Goal: Information Seeking & Learning: Learn about a topic

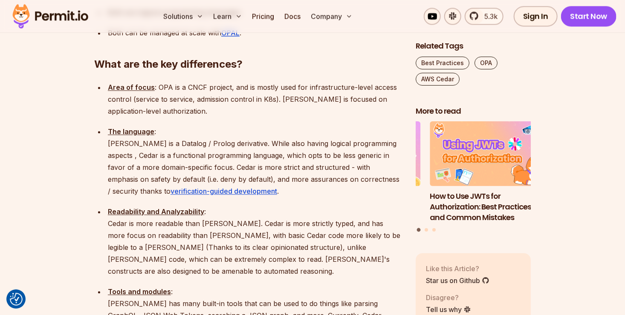
scroll to position [977, 0]
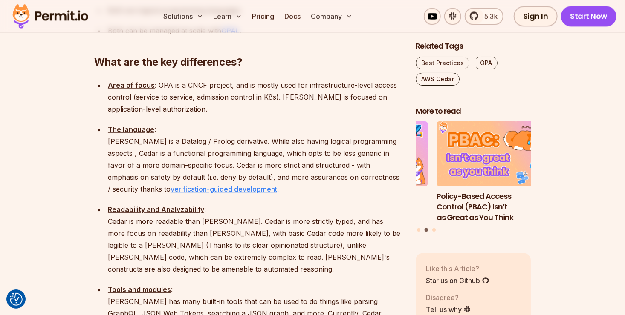
click at [188, 185] on link "verification-guided development" at bounding box center [223, 189] width 107 height 9
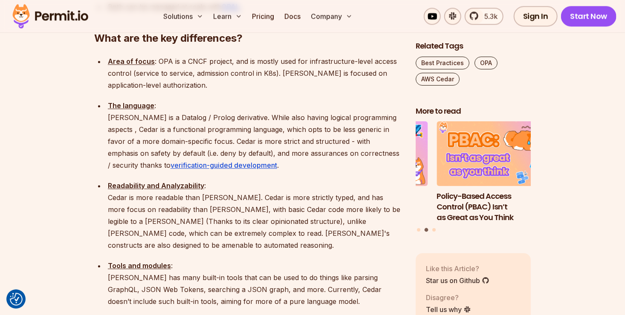
scroll to position [1001, 0]
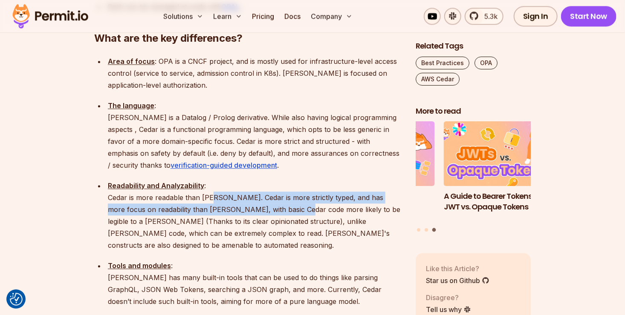
drag, startPoint x: 214, startPoint y: 148, endPoint x: 283, endPoint y: 163, distance: 71.0
click at [283, 180] on p "Readability and Analyzability : Cedar is more readable than [PERSON_NAME]. Ceda…" at bounding box center [255, 216] width 294 height 72
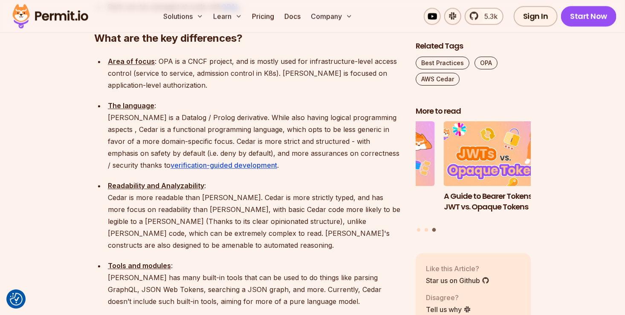
drag, startPoint x: 283, startPoint y: 163, endPoint x: 237, endPoint y: 136, distance: 53.3
click at [237, 180] on p "Readability and Analyzability : Cedar is more readable than [PERSON_NAME]. Ceda…" at bounding box center [255, 216] width 294 height 72
drag, startPoint x: 297, startPoint y: 163, endPoint x: 322, endPoint y: 164, distance: 24.7
click at [322, 180] on p "Readability and Analyzability : Cedar is more readable than [PERSON_NAME]. Ceda…" at bounding box center [255, 216] width 294 height 72
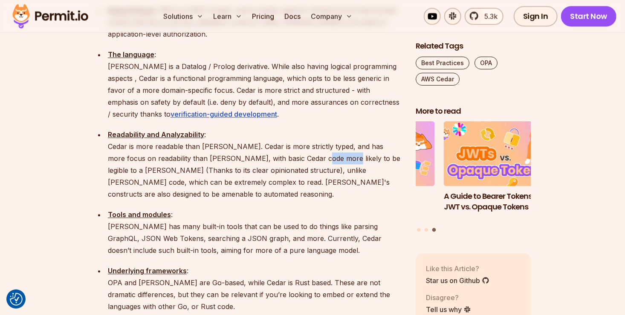
scroll to position [1052, 0]
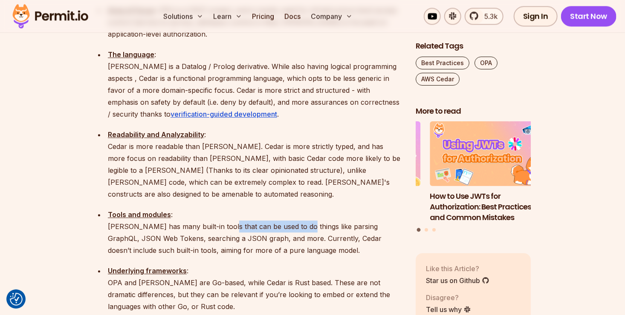
drag, startPoint x: 222, startPoint y: 170, endPoint x: 298, endPoint y: 167, distance: 75.9
click at [298, 209] on p "Tools and modules : [PERSON_NAME] has many built-in tools that can be used to d…" at bounding box center [255, 233] width 294 height 48
drag, startPoint x: 150, startPoint y: 169, endPoint x: 249, endPoint y: 165, distance: 99.4
click at [249, 209] on p "Tools and modules : [PERSON_NAME] has many built-in tools that can be used to d…" at bounding box center [255, 233] width 294 height 48
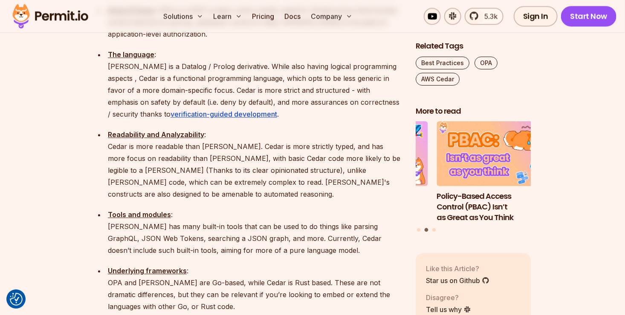
drag, startPoint x: 116, startPoint y: 183, endPoint x: 138, endPoint y: 181, distance: 22.2
click at [138, 209] on p "Tools and modules : [PERSON_NAME] has many built-in tools that can be used to d…" at bounding box center [255, 233] width 294 height 48
drag, startPoint x: 165, startPoint y: 181, endPoint x: 230, endPoint y: 180, distance: 64.4
click at [230, 209] on p "Tools and modules : [PERSON_NAME] has many built-in tools that can be used to d…" at bounding box center [255, 233] width 294 height 48
drag, startPoint x: 230, startPoint y: 180, endPoint x: 307, endPoint y: 186, distance: 77.8
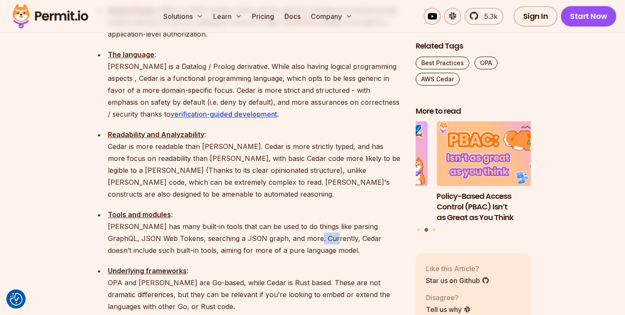
click at [307, 209] on p "Tools and modules : [PERSON_NAME] has many built-in tools that can be used to d…" at bounding box center [255, 233] width 294 height 48
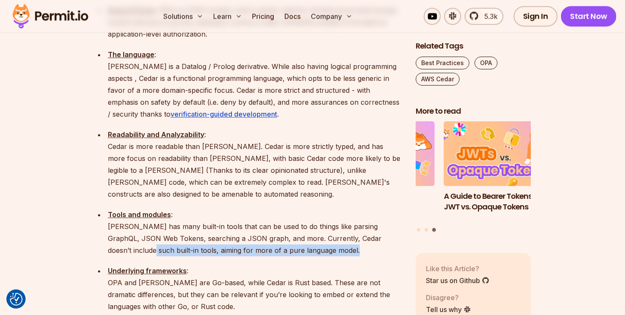
drag, startPoint x: 118, startPoint y: 190, endPoint x: 132, endPoint y: 198, distance: 16.1
click at [132, 209] on p "Tools and modules : [PERSON_NAME] has many built-in tools that can be used to d…" at bounding box center [255, 233] width 294 height 48
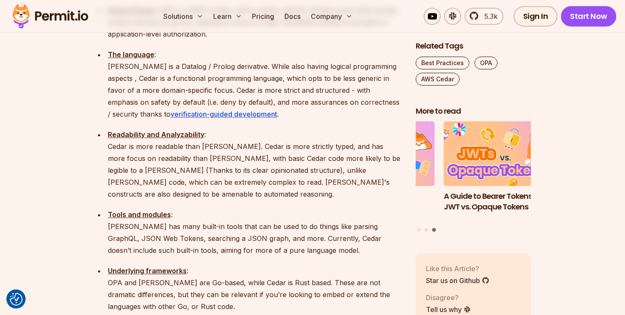
click at [250, 206] on ul "Area of focus : OPA is a CNCF project, and is mostly used for infrastructure-le…" at bounding box center [248, 296] width 308 height 585
drag, startPoint x: 183, startPoint y: 194, endPoint x: 286, endPoint y: 199, distance: 103.2
click at [286, 209] on p "Tools and modules : [PERSON_NAME] has many built-in tools that can be used to d…" at bounding box center [255, 233] width 294 height 48
drag, startPoint x: 286, startPoint y: 199, endPoint x: 252, endPoint y: 200, distance: 34.5
click at [252, 200] on ul "Area of focus : OPA is a CNCF project, and is mostly used for infrastructure-le…" at bounding box center [248, 296] width 308 height 585
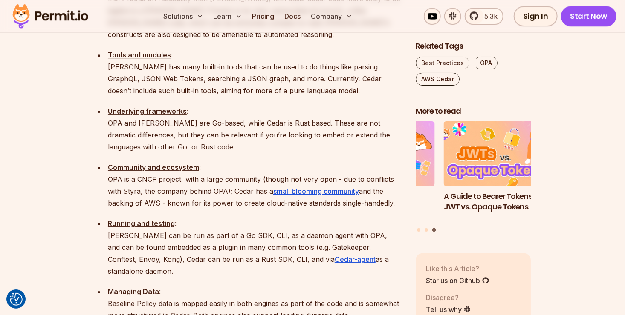
scroll to position [1212, 0]
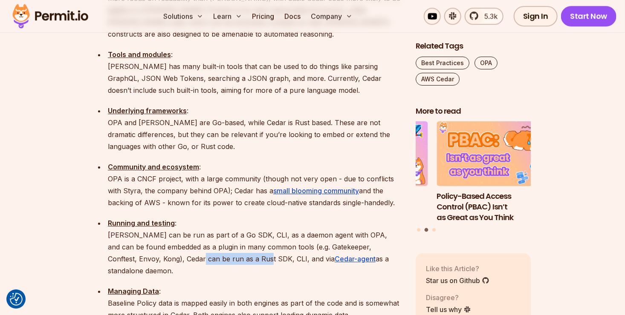
drag, startPoint x: 157, startPoint y: 201, endPoint x: 222, endPoint y: 202, distance: 65.2
click at [222, 217] on p "Running and testing : [PERSON_NAME] can be run as part of a Go SDK, CLI, as a d…" at bounding box center [255, 247] width 294 height 60
drag, startPoint x: 222, startPoint y: 202, endPoint x: 253, endPoint y: 217, distance: 33.9
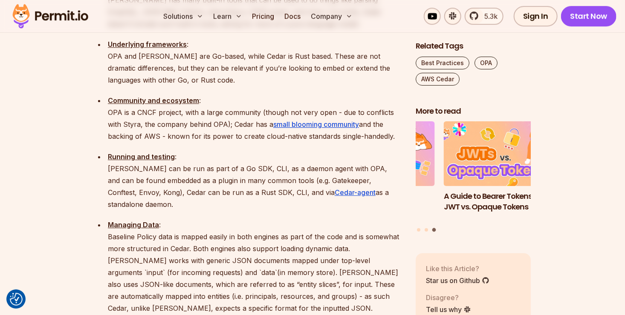
scroll to position [1279, 0]
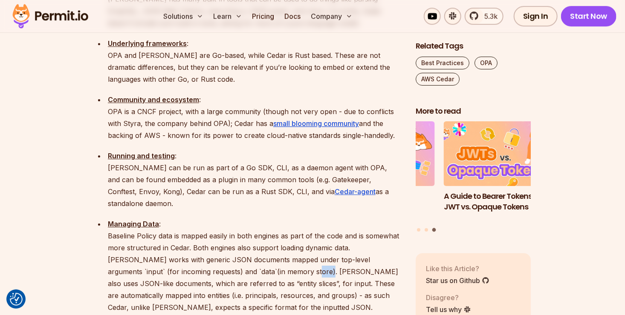
drag, startPoint x: 245, startPoint y: 203, endPoint x: 259, endPoint y: 204, distance: 13.6
click at [259, 218] on p "Managing Data : Baseline Policy data is mapped easily in both engines as part o…" at bounding box center [255, 289] width 294 height 143
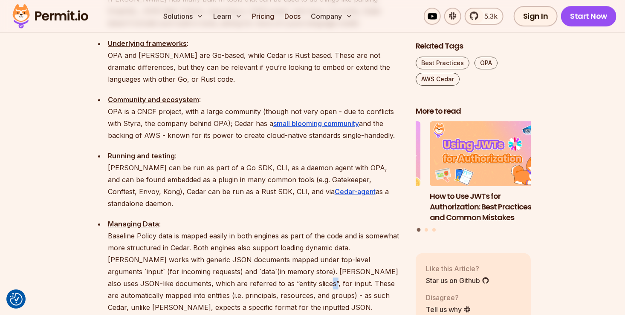
drag, startPoint x: 259, startPoint y: 204, endPoint x: 247, endPoint y: 219, distance: 19.4
click at [247, 219] on p "Managing Data : Baseline Policy data is mapped easily in both engines as part o…" at bounding box center [255, 289] width 294 height 143
drag, startPoint x: 247, startPoint y: 219, endPoint x: 244, endPoint y: 231, distance: 12.2
click at [244, 231] on p "Managing Data : Baseline Policy data is mapped easily in both engines as part o…" at bounding box center [255, 289] width 294 height 143
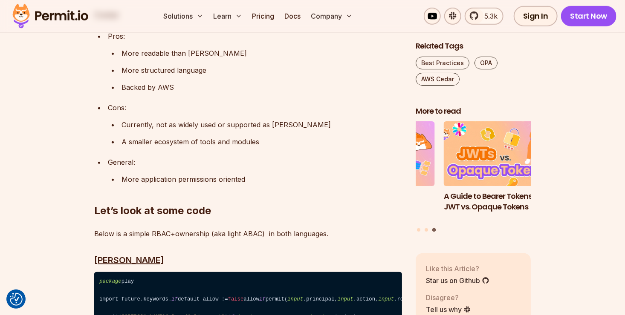
scroll to position [1866, 0]
drag, startPoint x: 161, startPoint y: 166, endPoint x: 198, endPoint y: 166, distance: 37.1
click at [198, 228] on p "Below is a simple RBAC+ownership (aka light ABAC) in both languages." at bounding box center [248, 234] width 308 height 12
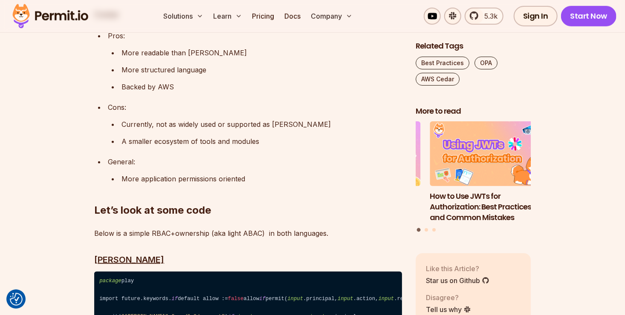
drag, startPoint x: 198, startPoint y: 166, endPoint x: 161, endPoint y: 175, distance: 38.1
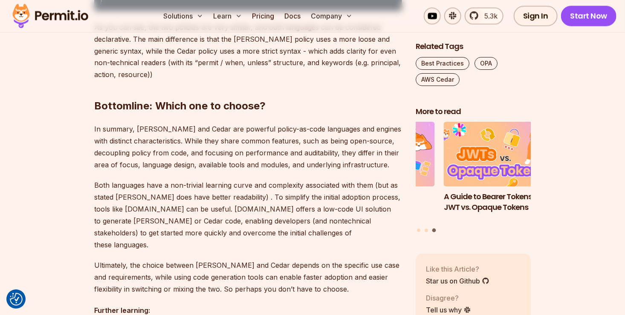
scroll to position [2280, 0]
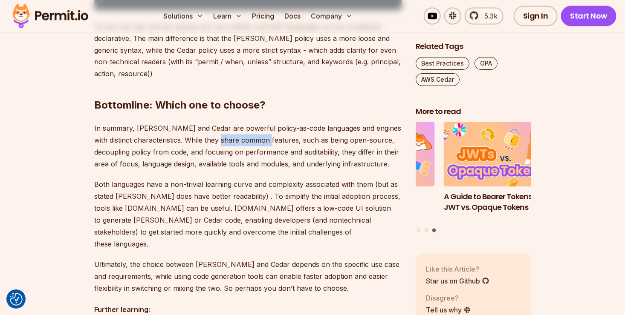
drag, startPoint x: 213, startPoint y: 124, endPoint x: 259, endPoint y: 123, distance: 45.2
click at [259, 123] on p "In summary, [PERSON_NAME] and Cedar are powerful policy-as-code languages and e…" at bounding box center [248, 147] width 308 height 48
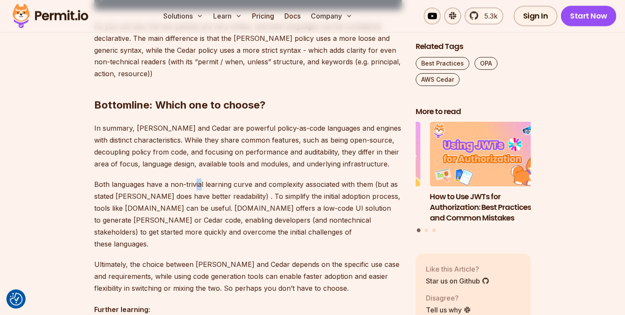
drag, startPoint x: 194, startPoint y: 165, endPoint x: 200, endPoint y: 171, distance: 7.8
click at [200, 179] on p "Both languages have a non-trivial learning curve and complexity associated with…" at bounding box center [248, 215] width 308 height 72
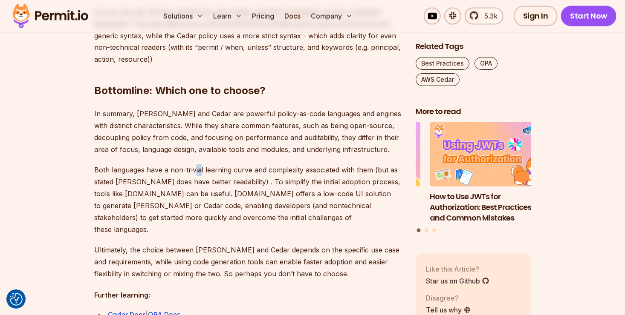
scroll to position [2302, 0]
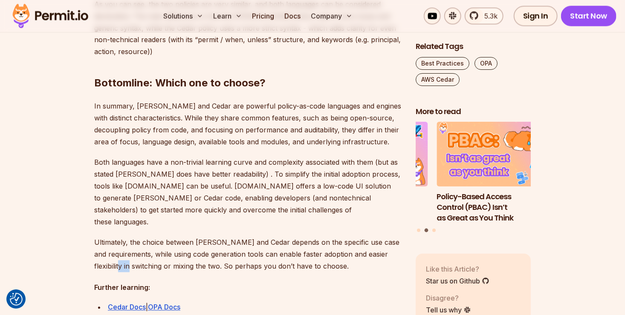
drag, startPoint x: 145, startPoint y: 237, endPoint x: 159, endPoint y: 242, distance: 15.0
click at [159, 242] on p "Ultimately, the choice between [PERSON_NAME] and Cedar depends on the specific …" at bounding box center [248, 255] width 308 height 36
drag, startPoint x: 159, startPoint y: 242, endPoint x: 123, endPoint y: 225, distance: 39.8
click at [123, 237] on p "Ultimately, the choice between [PERSON_NAME] and Cedar depends on the specific …" at bounding box center [248, 255] width 308 height 36
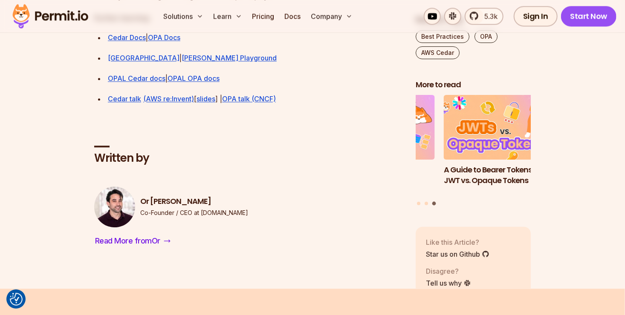
scroll to position [2573, 0]
